Goal: Navigation & Orientation: Go to known website

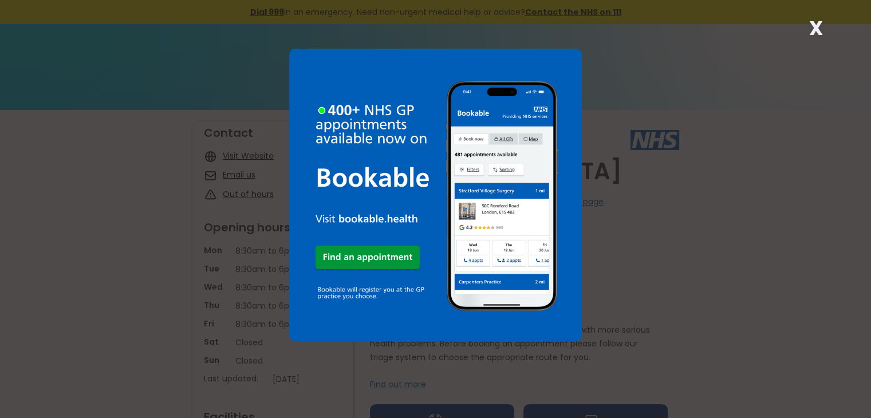
click at [830, 27] on div "X" at bounding box center [435, 209] width 871 height 418
click at [822, 27] on strong "X" at bounding box center [816, 27] width 14 height 27
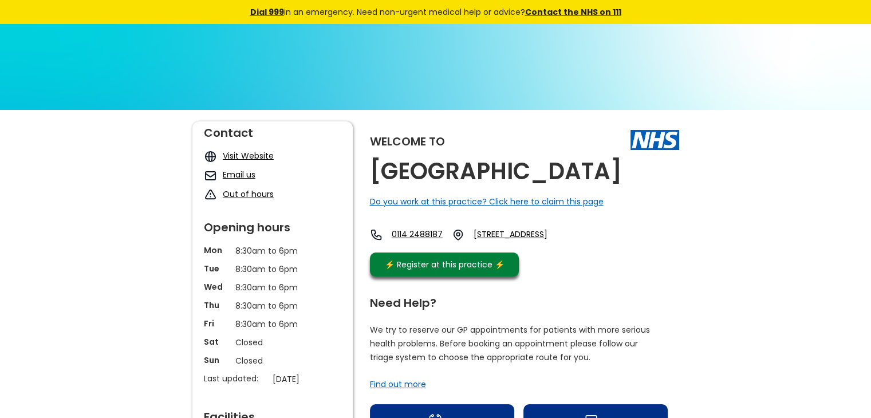
click at [254, 156] on link "Visit Website" at bounding box center [248, 155] width 51 height 11
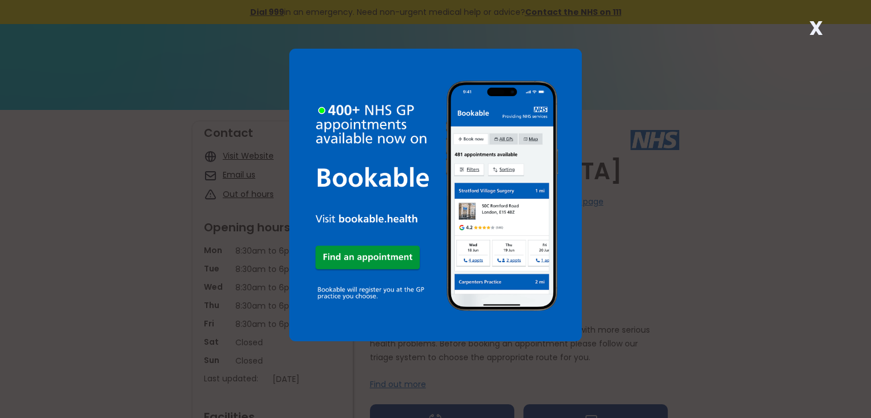
click at [818, 37] on strong "X" at bounding box center [816, 27] width 14 height 27
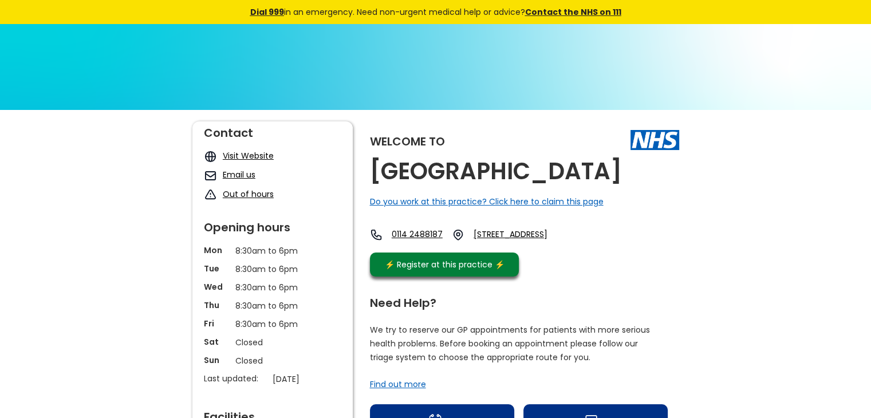
drag, startPoint x: 467, startPoint y: 209, endPoint x: 371, endPoint y: 175, distance: 102.2
click at [371, 175] on h2 "[GEOGRAPHIC_DATA]" at bounding box center [496, 172] width 252 height 26
copy h2 "[GEOGRAPHIC_DATA]"
